Goal: Transaction & Acquisition: Purchase product/service

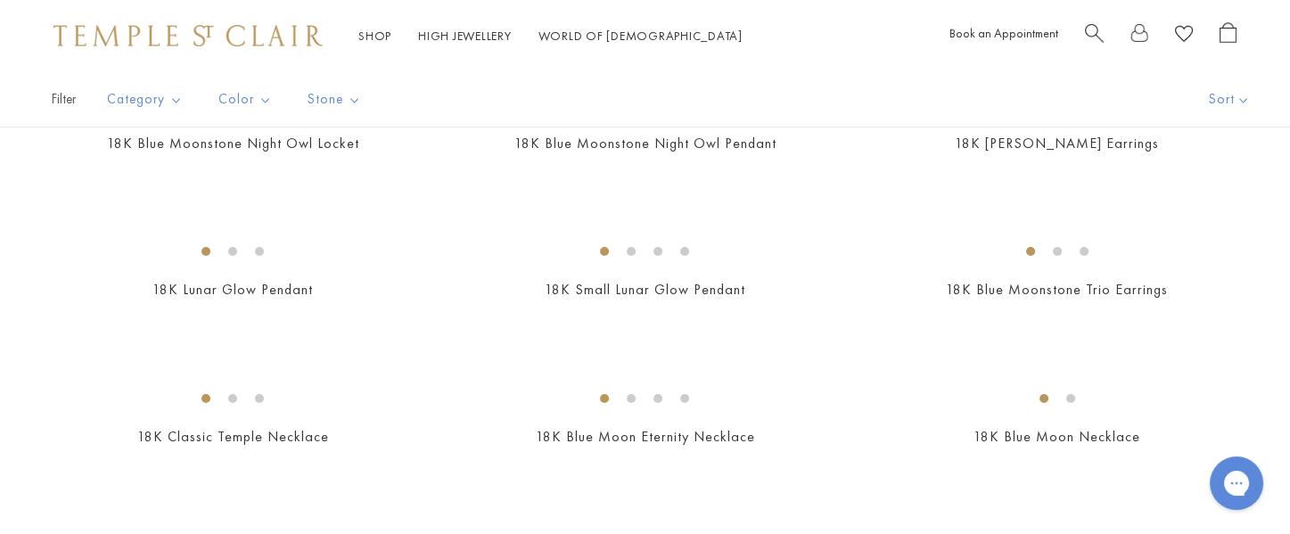
scroll to position [467, 0]
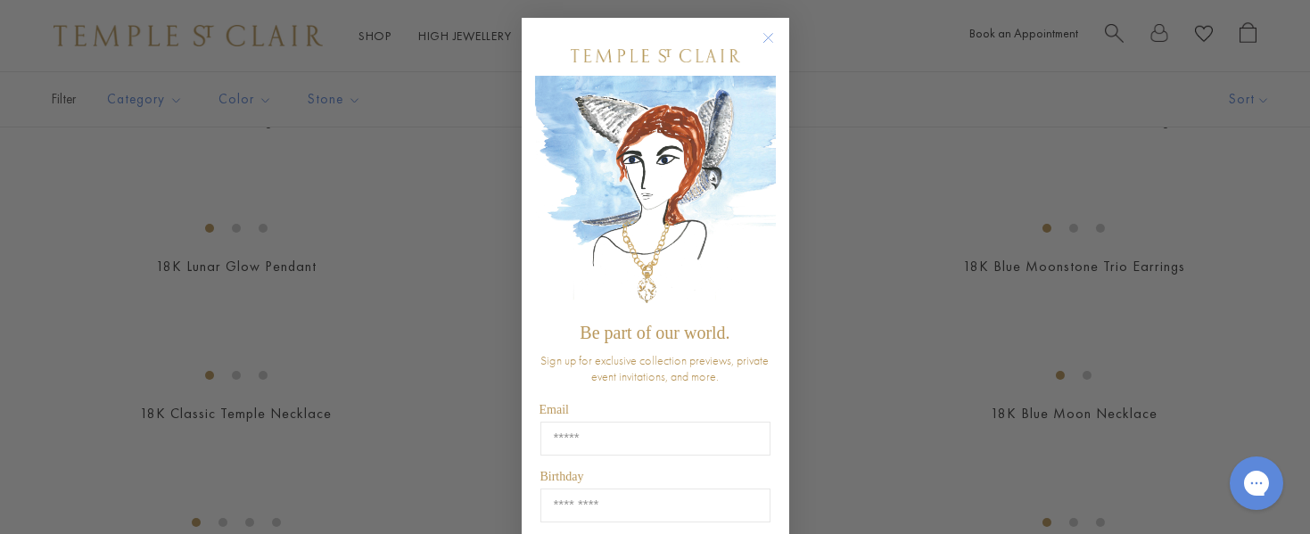
click at [758, 44] on circle "Close dialog" at bounding box center [767, 38] width 21 height 21
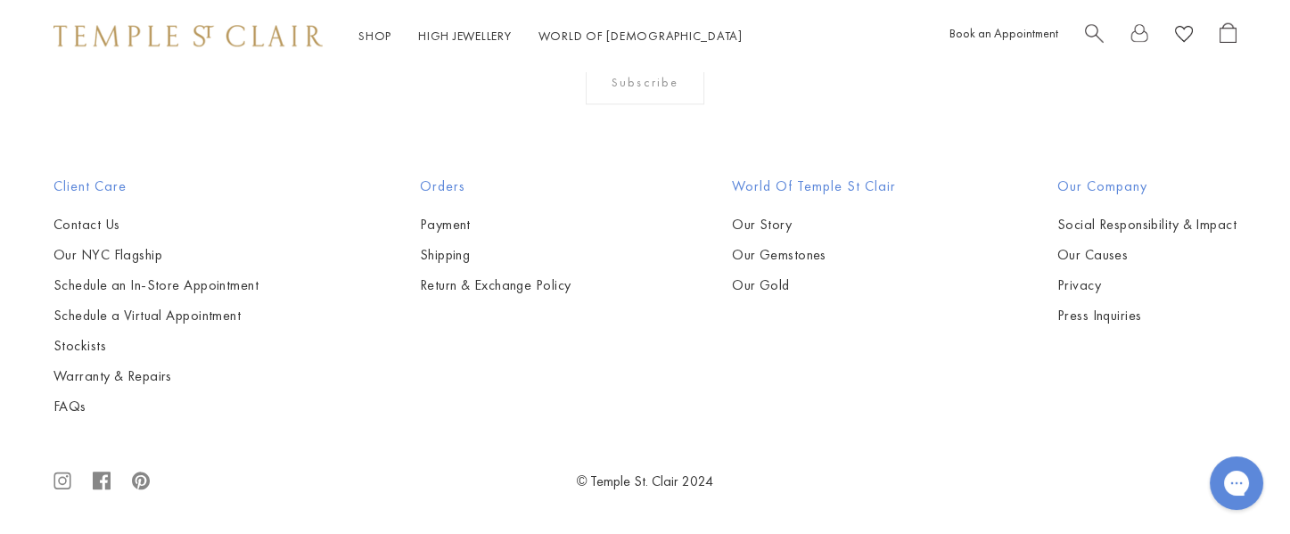
scroll to position [8857, 0]
click at [0, 0] on img at bounding box center [0, 0] width 0 height 0
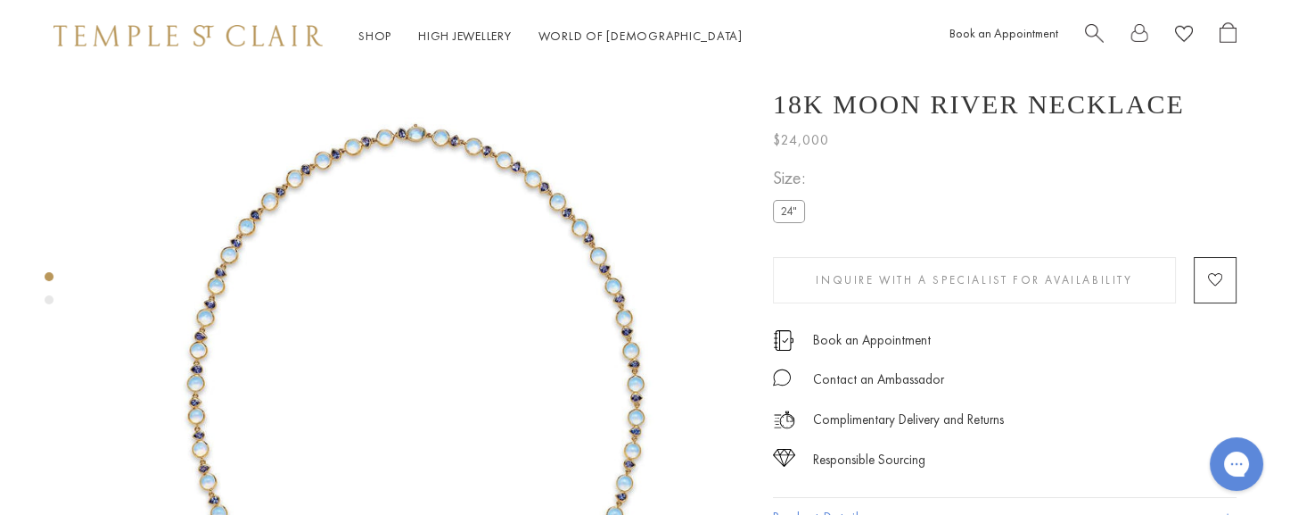
scroll to position [449, 0]
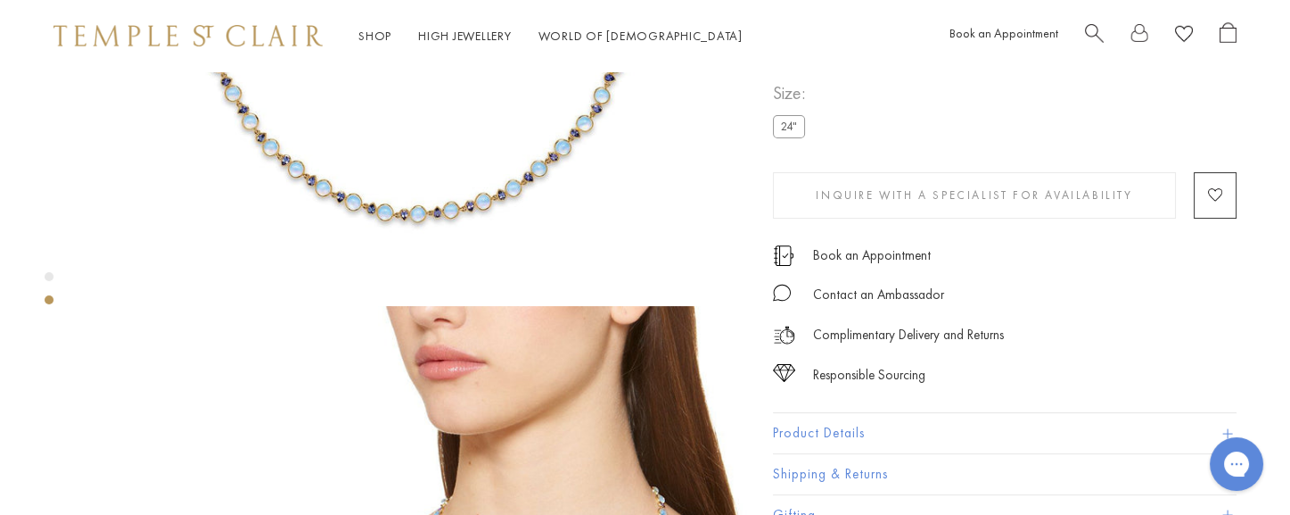
click at [846, 427] on button "Product Details" at bounding box center [1005, 433] width 464 height 40
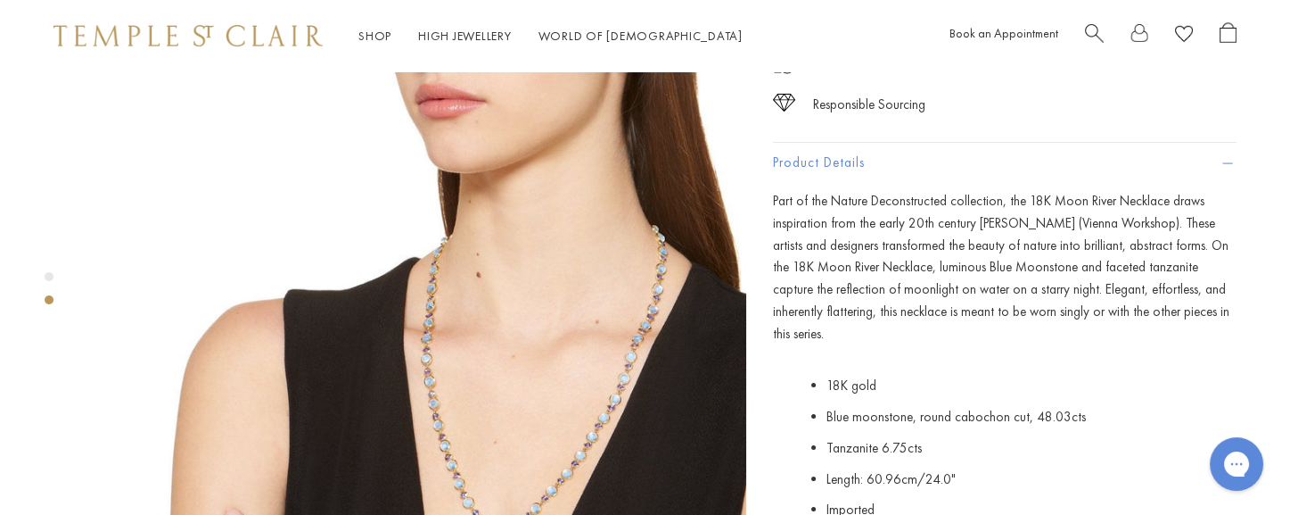
scroll to position [715, 0]
